Goal: Task Accomplishment & Management: Manage account settings

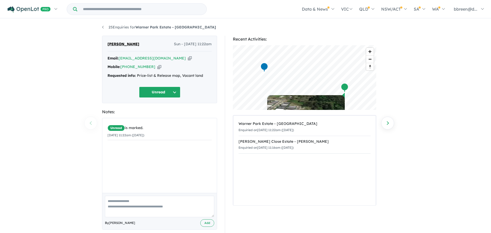
click at [157, 67] on icon "button" at bounding box center [159, 66] width 4 height 5
click at [172, 59] on div "Email: [EMAIL_ADDRESS][DOMAIN_NAME] Copied!" at bounding box center [160, 58] width 104 height 6
click at [188, 59] on icon "button" at bounding box center [190, 58] width 4 height 5
click at [176, 93] on button "Unread" at bounding box center [159, 92] width 41 height 11
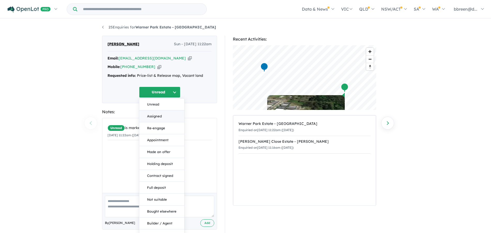
click at [166, 115] on button "Assigned" at bounding box center [161, 116] width 45 height 12
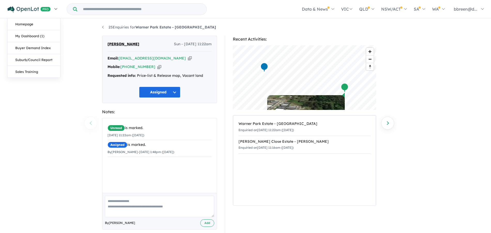
click at [32, 10] on img at bounding box center [28, 9] width 43 height 6
click at [104, 26] on link "25 Enquiries for Warner Park Estate - [GEOGRAPHIC_DATA]" at bounding box center [159, 27] width 114 height 5
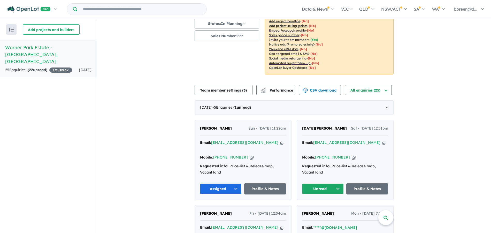
scroll to position [61, 0]
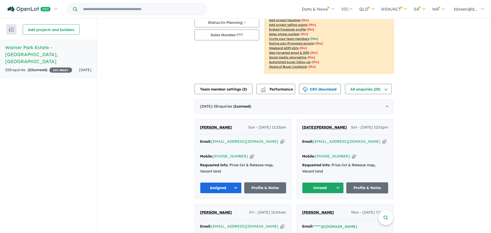
click at [318, 127] on span "[DATE][PERSON_NAME]" at bounding box center [324, 127] width 45 height 5
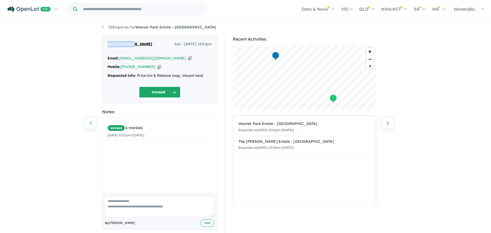
drag, startPoint x: 133, startPoint y: 44, endPoint x: 103, endPoint y: 44, distance: 30.8
click at [103, 44] on div "Falgun Patel Sat - 30/08/2025, 12:51pm Email: falgunp247@gmail.com Copied! Mobi…" at bounding box center [159, 69] width 115 height 67
click at [157, 67] on icon "button" at bounding box center [159, 66] width 4 height 5
copy span "[DATE][PERSON_NAME]"
click at [188, 59] on icon "button" at bounding box center [190, 58] width 4 height 5
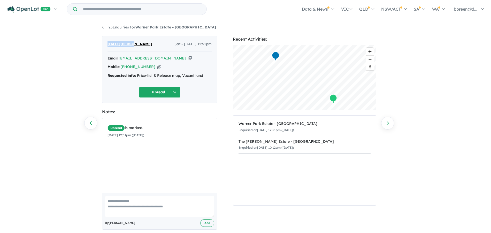
copy span "[DATE][PERSON_NAME]"
drag, startPoint x: 137, startPoint y: 42, endPoint x: 108, endPoint y: 43, distance: 29.0
click at [108, 43] on div "Falgun Patel Sat - 30/08/2025, 12:51pm" at bounding box center [160, 46] width 104 height 10
copy span "[DATE][PERSON_NAME]"
click at [176, 89] on button "Unread" at bounding box center [159, 92] width 41 height 11
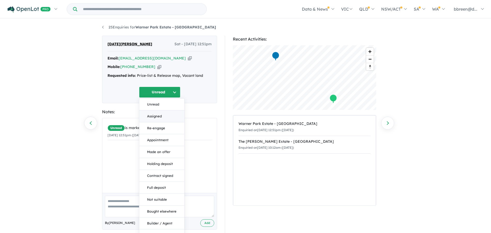
click at [164, 115] on button "Assigned" at bounding box center [161, 116] width 45 height 12
